Goal: Check status

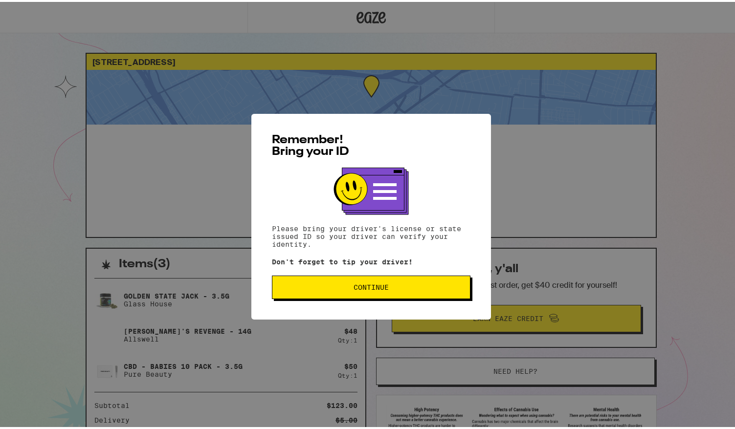
click at [354, 294] on button "Continue" at bounding box center [371, 285] width 198 height 23
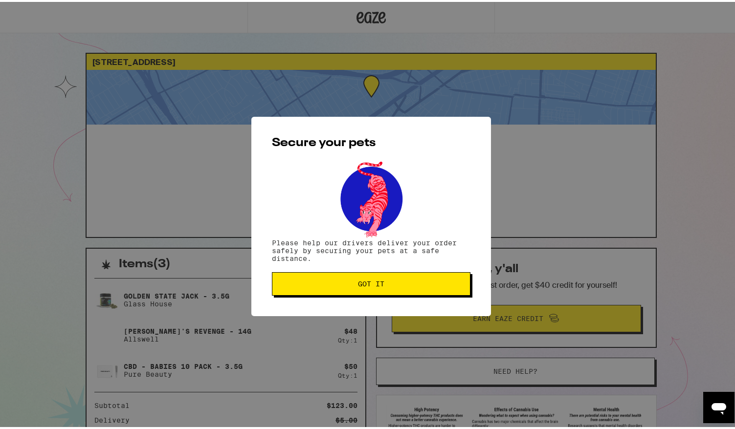
click at [387, 285] on span "Got it" at bounding box center [371, 282] width 182 height 7
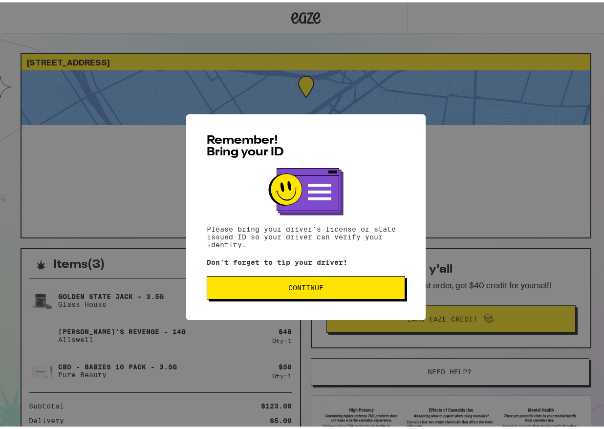
click at [337, 289] on span "Continue" at bounding box center [306, 285] width 182 height 7
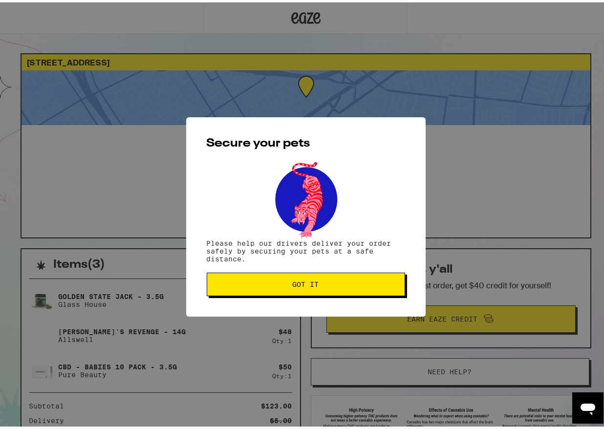
click at [295, 278] on button "Got it" at bounding box center [306, 281] width 198 height 23
